Goal: Transaction & Acquisition: Obtain resource

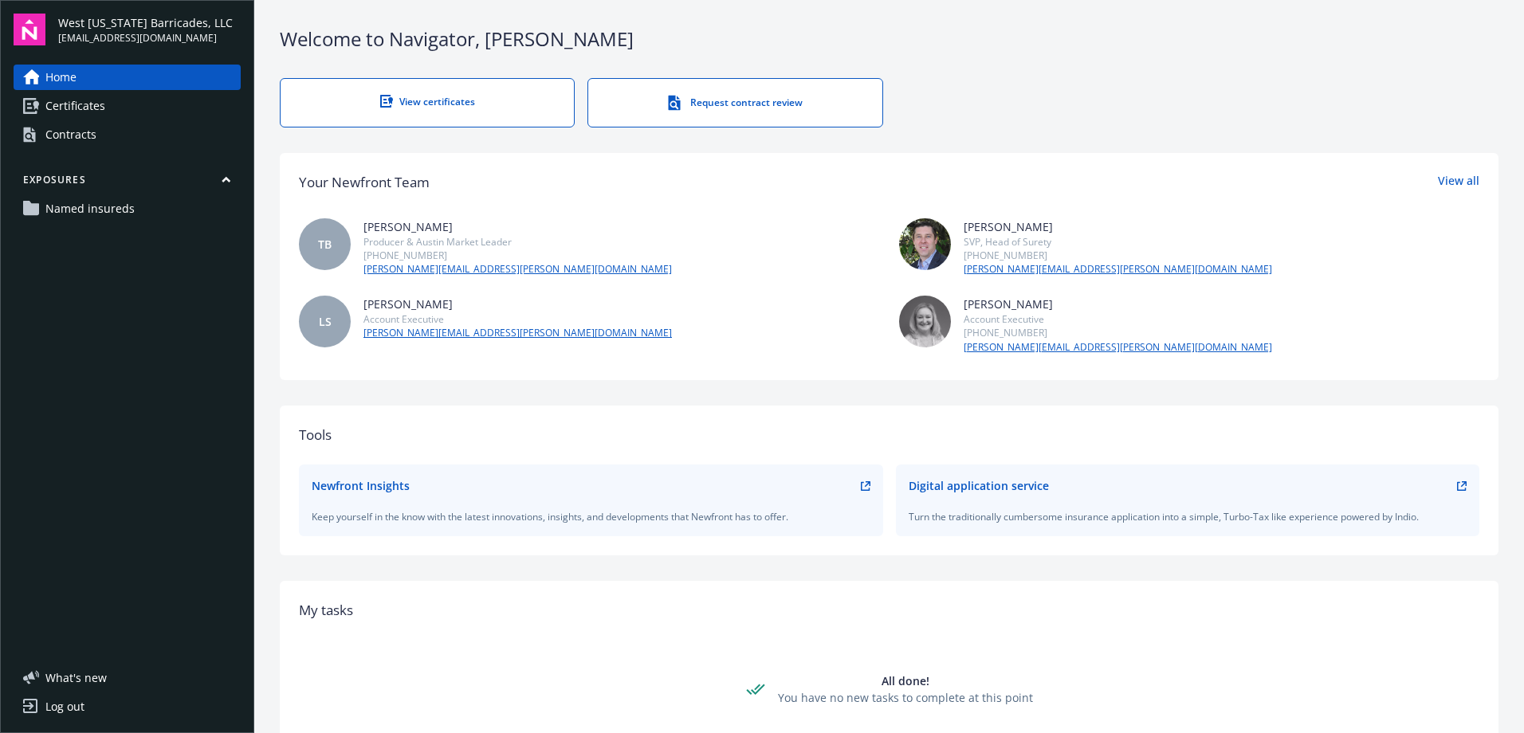
drag, startPoint x: 84, startPoint y: 106, endPoint x: 859, endPoint y: 146, distance: 775.7
click at [84, 106] on span "Certificates" at bounding box center [75, 106] width 60 height 26
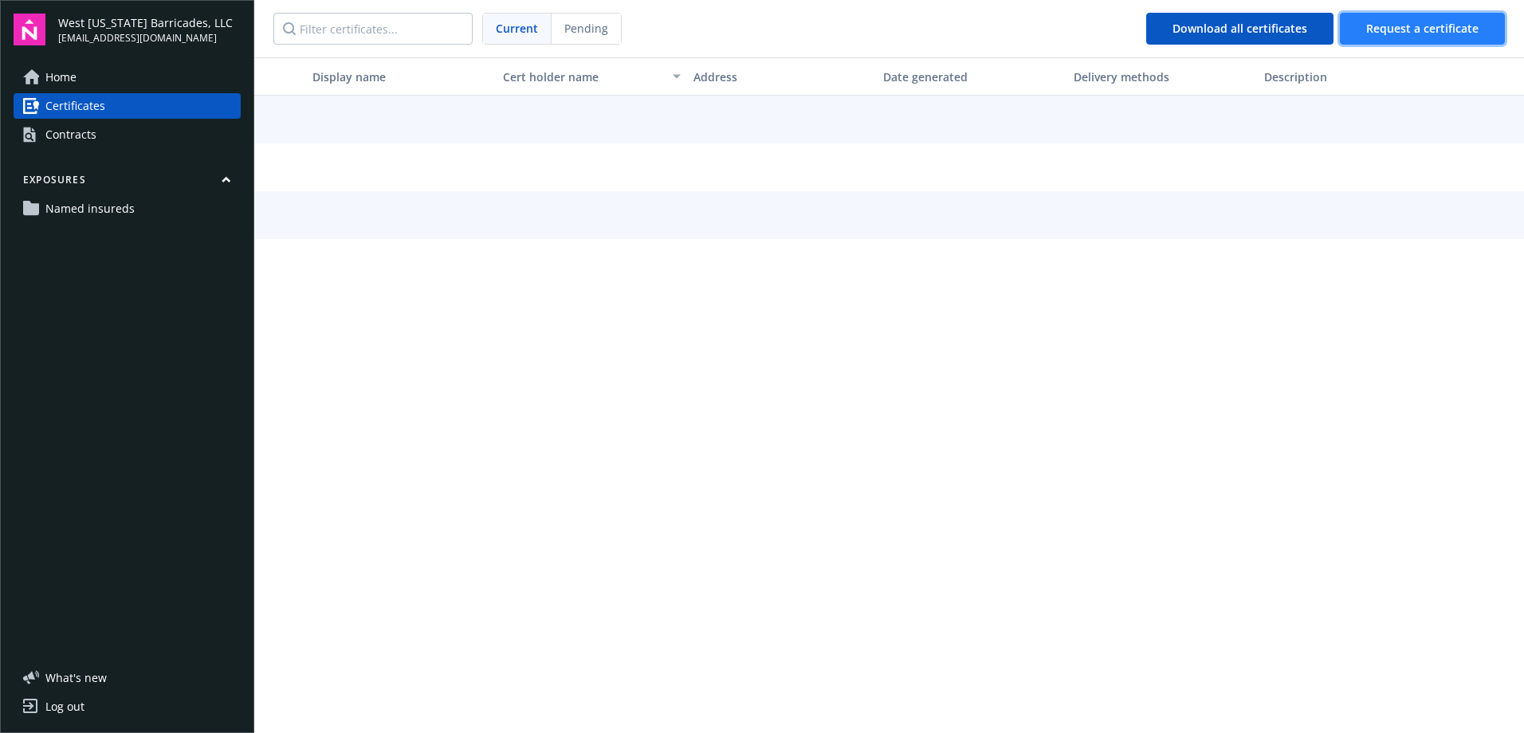
click at [1376, 35] on span "Request a certificate" at bounding box center [1422, 28] width 112 height 15
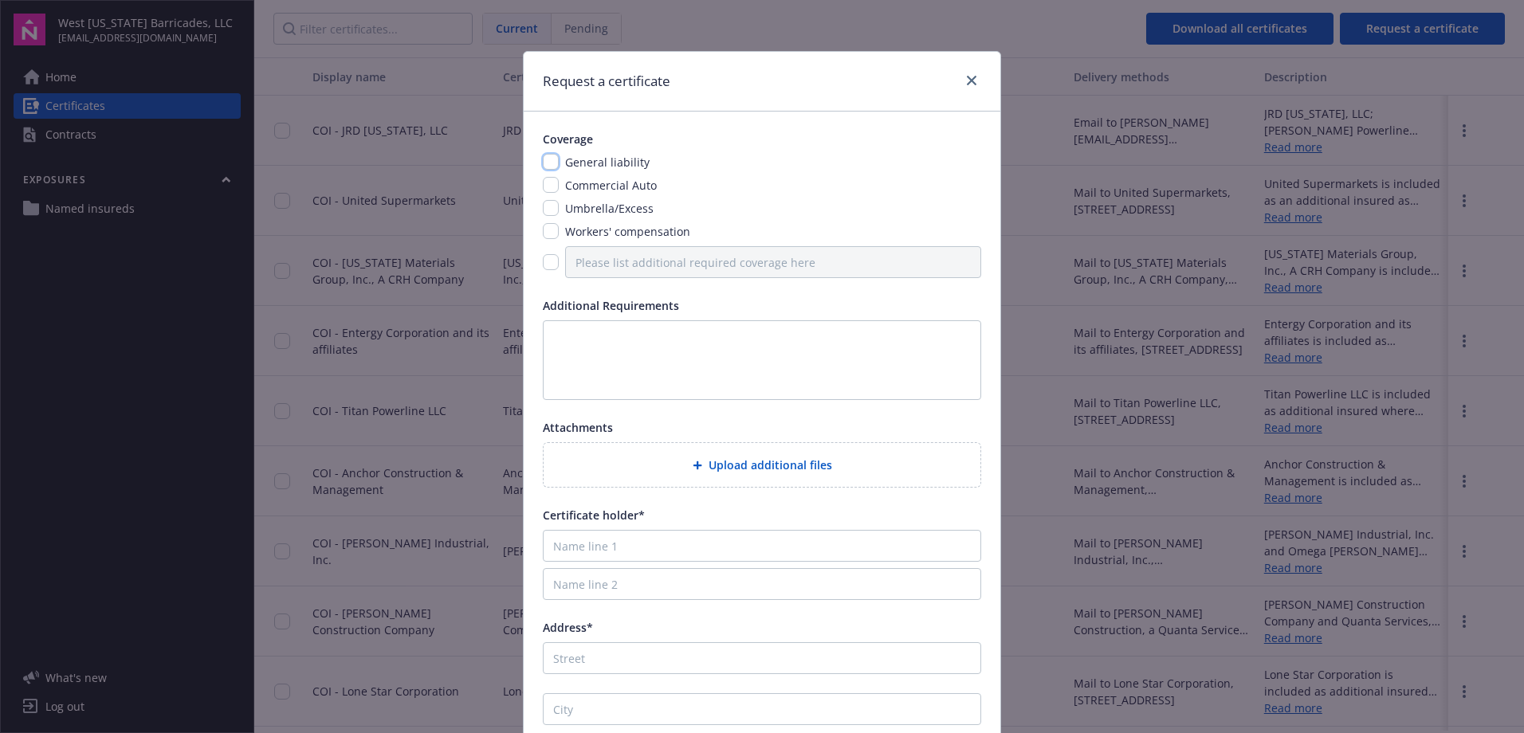
drag, startPoint x: 542, startPoint y: 162, endPoint x: 547, endPoint y: 183, distance: 22.0
click at [543, 162] on input "checkbox" at bounding box center [551, 162] width 16 height 16
checkbox input "true"
click at [547, 183] on input "checkbox" at bounding box center [551, 185] width 16 height 16
checkbox input "true"
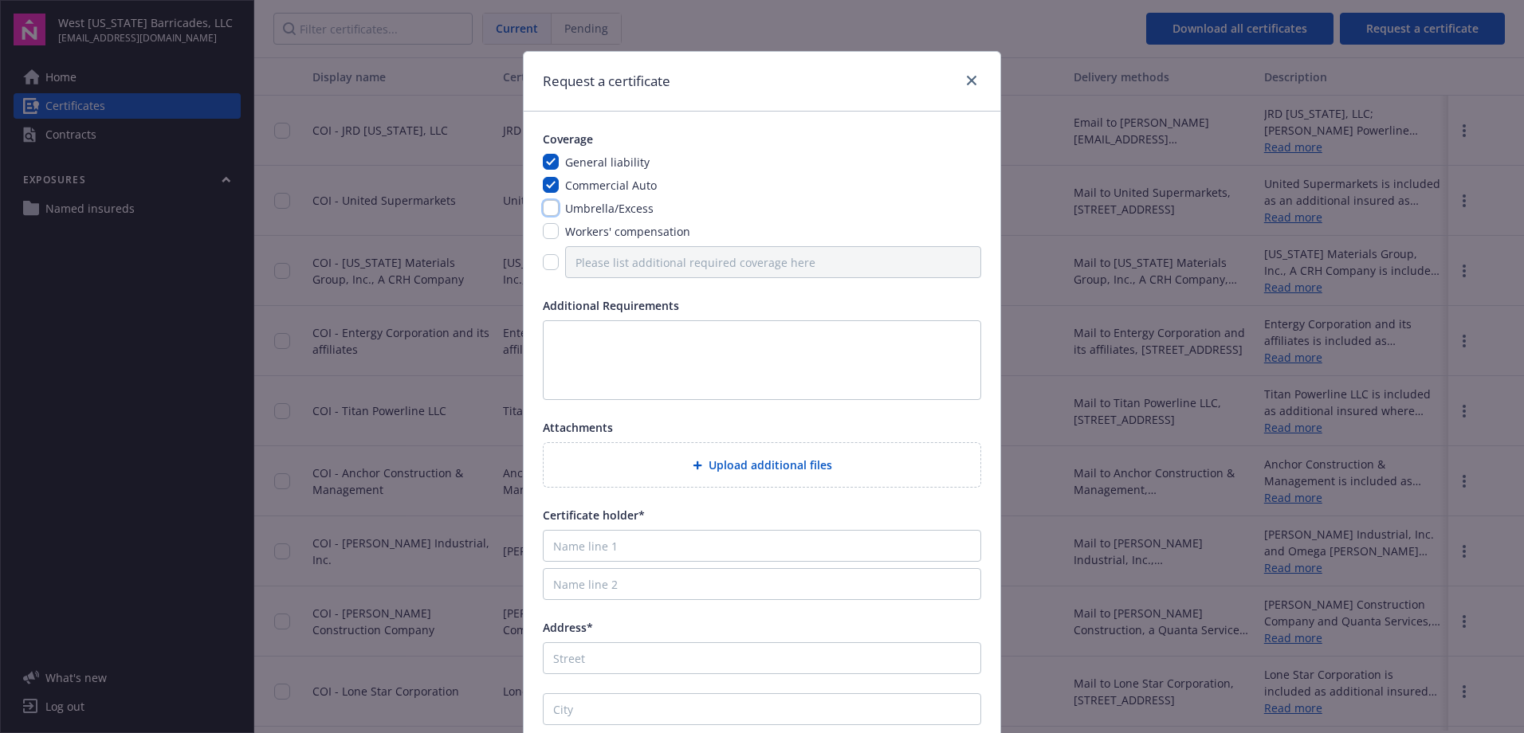
click at [545, 215] on input "checkbox" at bounding box center [551, 208] width 16 height 16
checkbox input "true"
click at [545, 238] on input "checkbox" at bounding box center [551, 231] width 16 height 16
checkbox input "true"
click at [562, 335] on textarea at bounding box center [762, 360] width 438 height 80
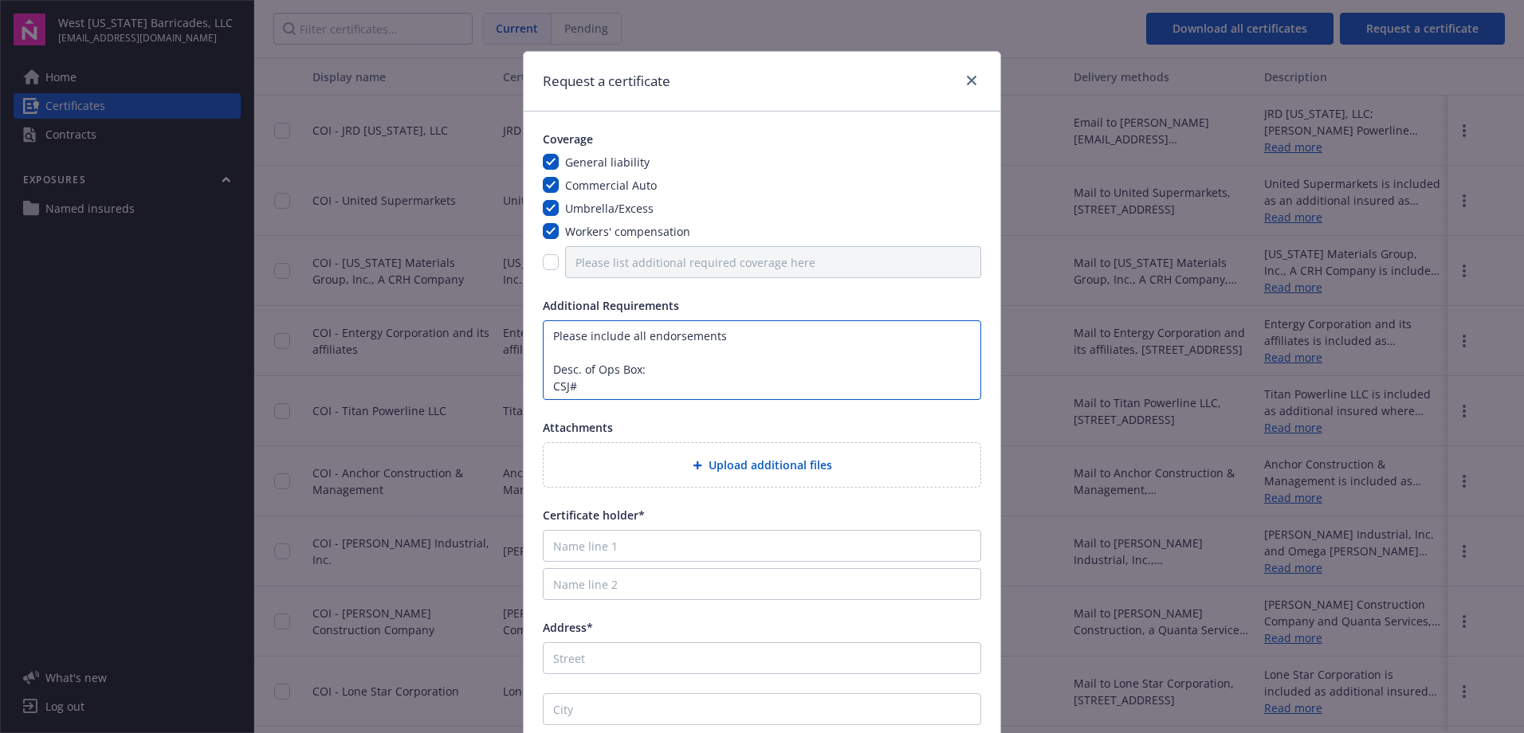
click at [592, 387] on textarea "Please include all endorsements Desc. of Ops Box: CSJ#" at bounding box center [762, 360] width 438 height 80
type textarea "Please include all endorsements Desc. of Ops Box: CSJ# [PHONE_NUMBER] * PROJECT…"
click at [608, 546] on input "Name line 1" at bounding box center [762, 546] width 438 height 32
drag, startPoint x: 582, startPoint y: 548, endPoint x: 749, endPoint y: 551, distance: 167.4
click at [582, 548] on input "Name line 1" at bounding box center [762, 546] width 438 height 32
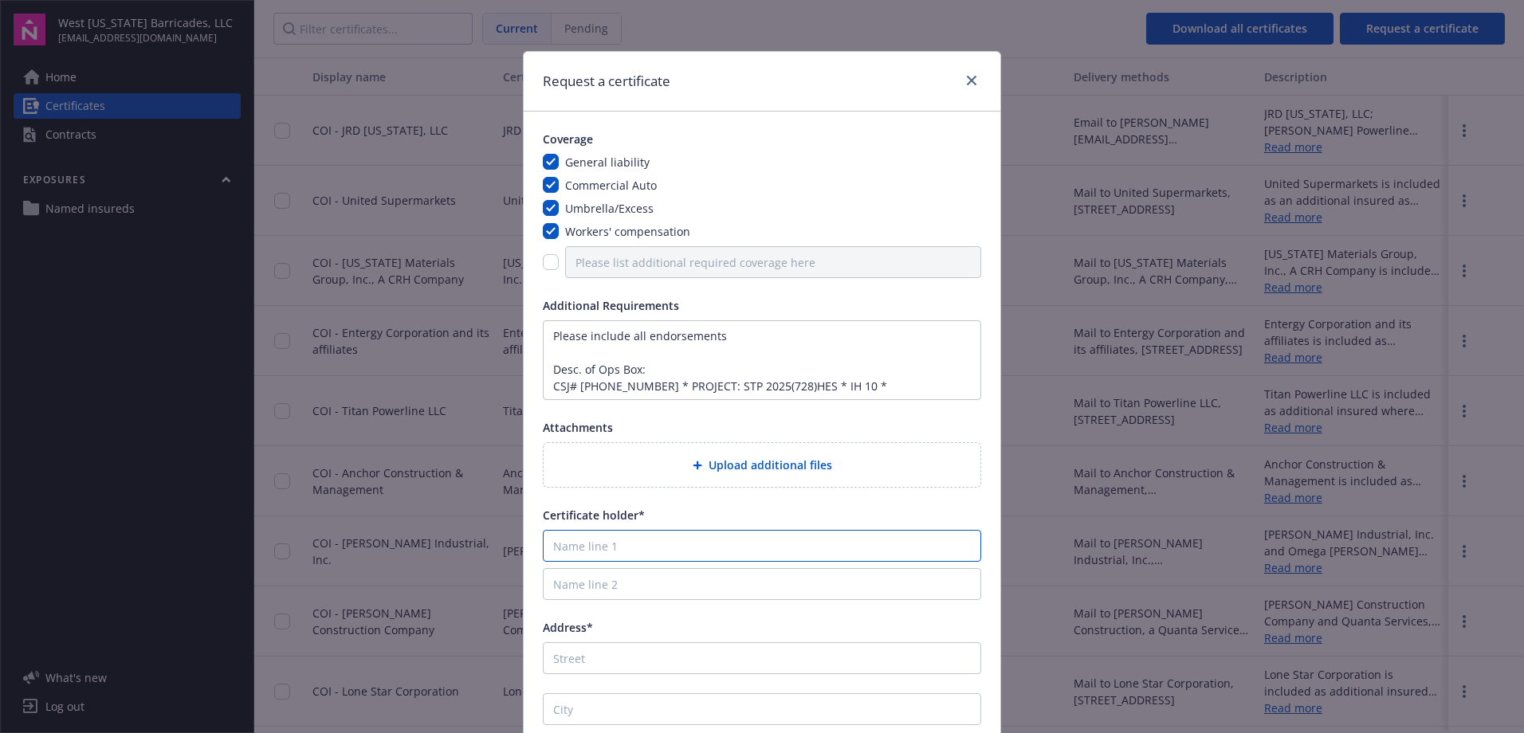
paste input "SICE, Inc"
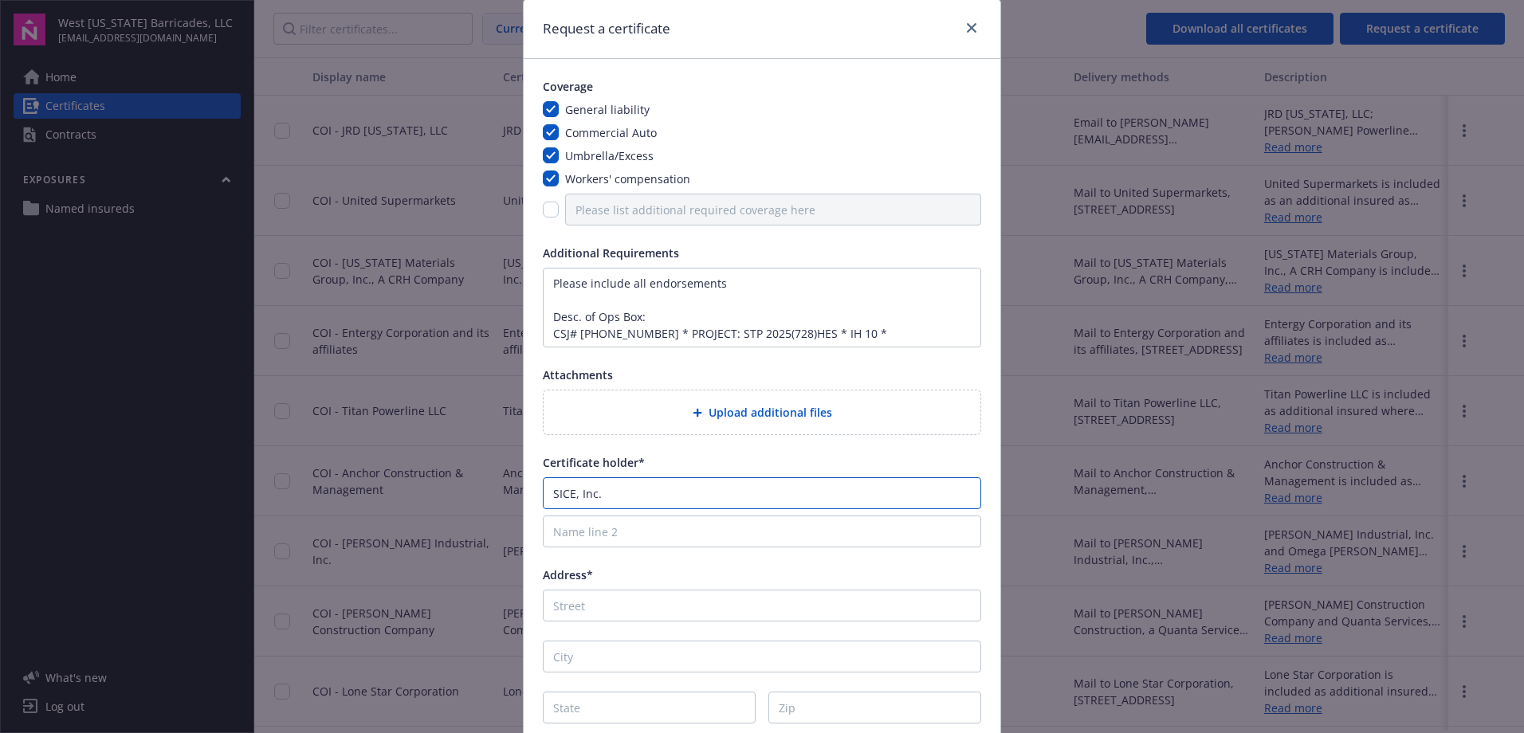
scroll to position [185, 0]
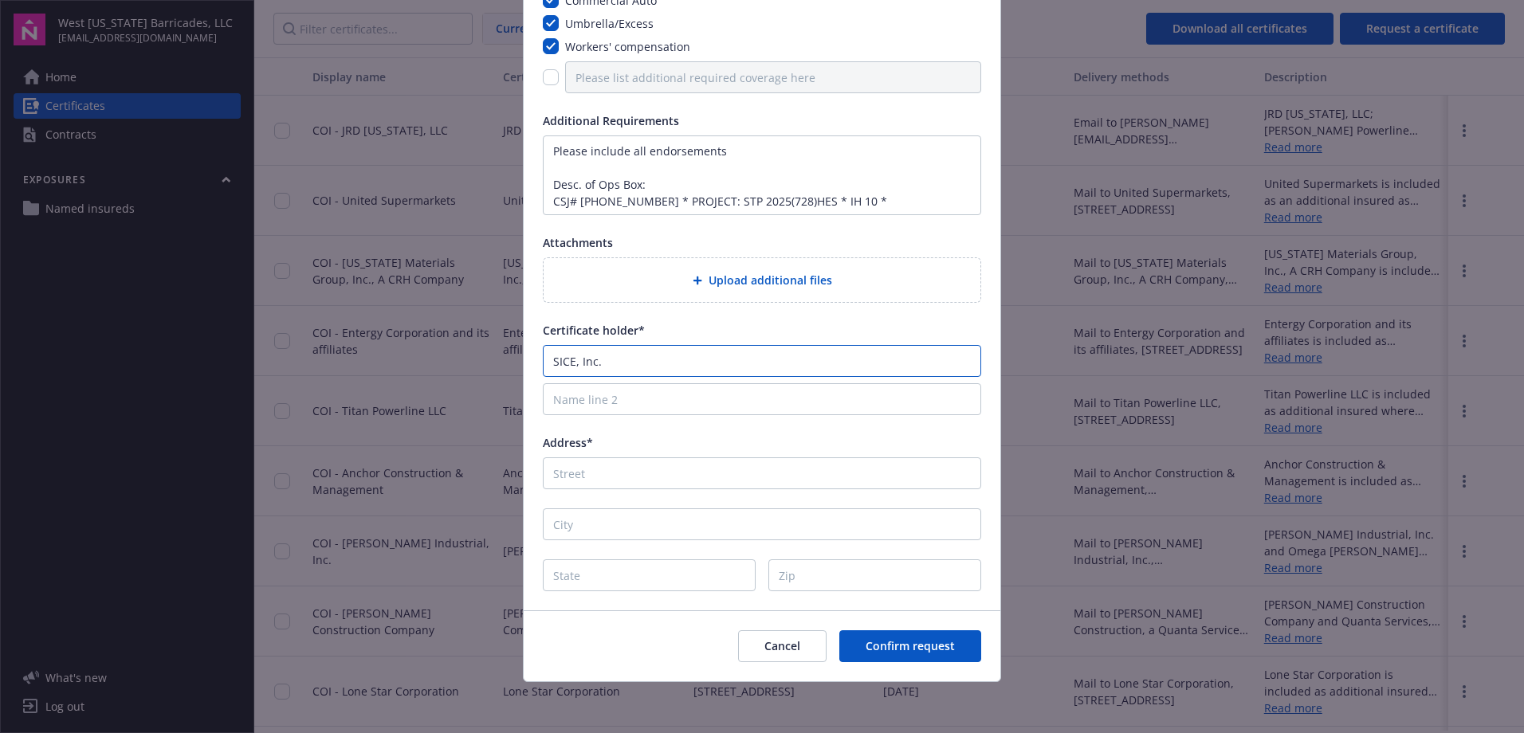
type input "SICE, Inc."
click at [622, 478] on input "Address*" at bounding box center [762, 473] width 438 height 32
paste input "[STREET_ADDRESS]"
type input "[STREET_ADDRESS]"
click at [652, 517] on input "City" at bounding box center [762, 524] width 438 height 32
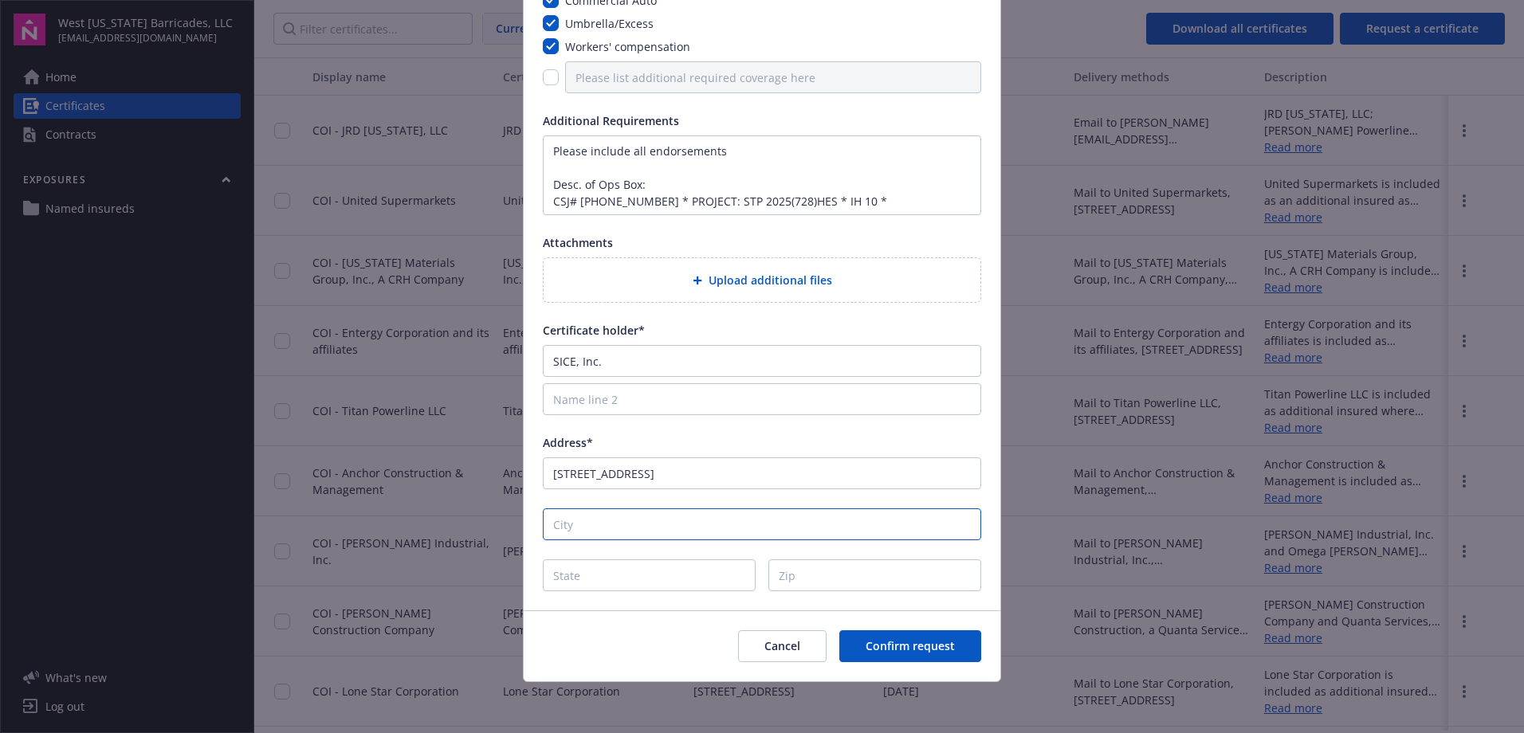
paste input "[GEOGRAPHIC_DATA]"
type input "[GEOGRAPHIC_DATA]"
drag, startPoint x: 634, startPoint y: 574, endPoint x: 649, endPoint y: 570, distance: 15.7
click at [634, 574] on input "State" at bounding box center [649, 575] width 213 height 32
type input "[GEOGRAPHIC_DATA]"
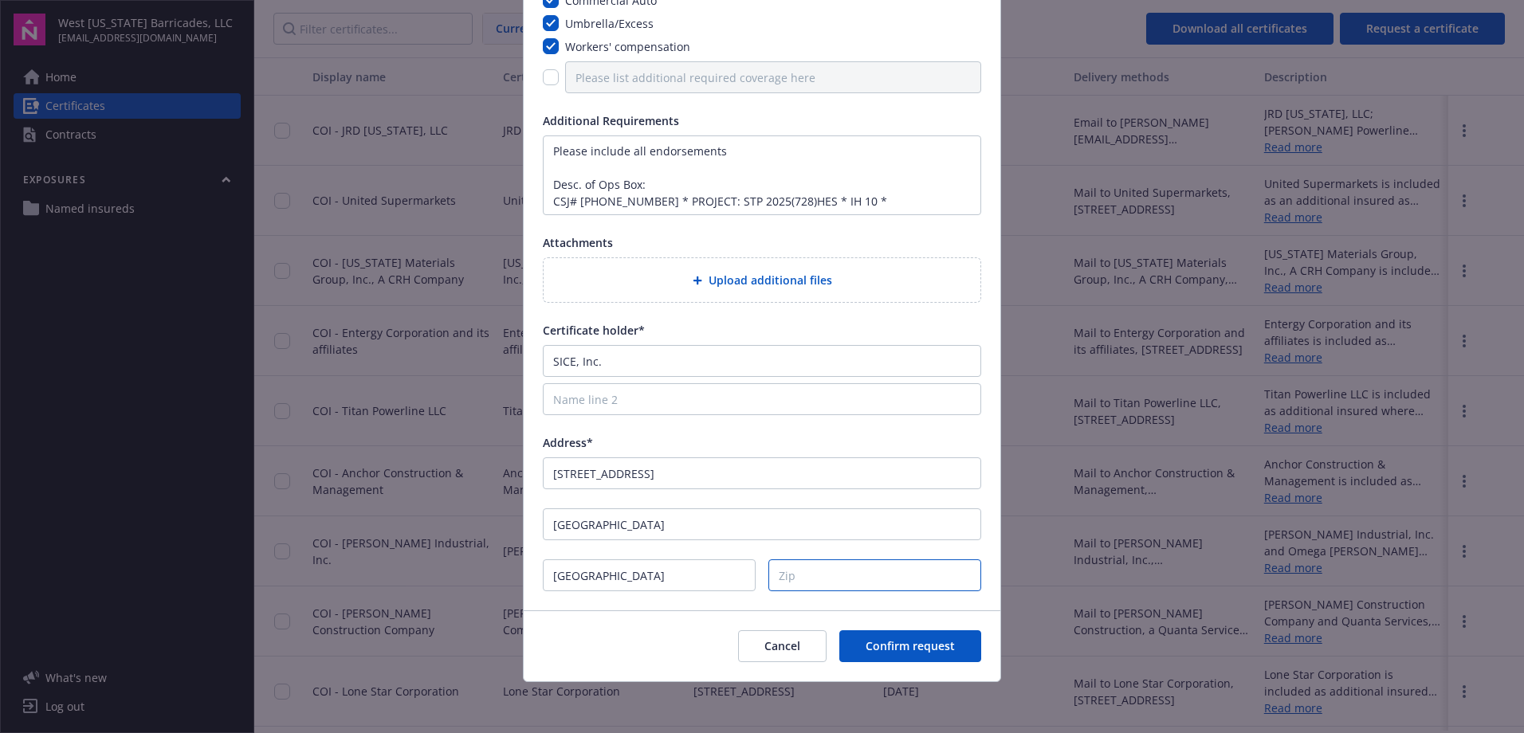
click at [808, 574] on input "Zip" at bounding box center [874, 575] width 213 height 32
type input "77054"
click at [854, 655] on button "Confirm request" at bounding box center [910, 646] width 142 height 32
